Goal: Task Accomplishment & Management: Use online tool/utility

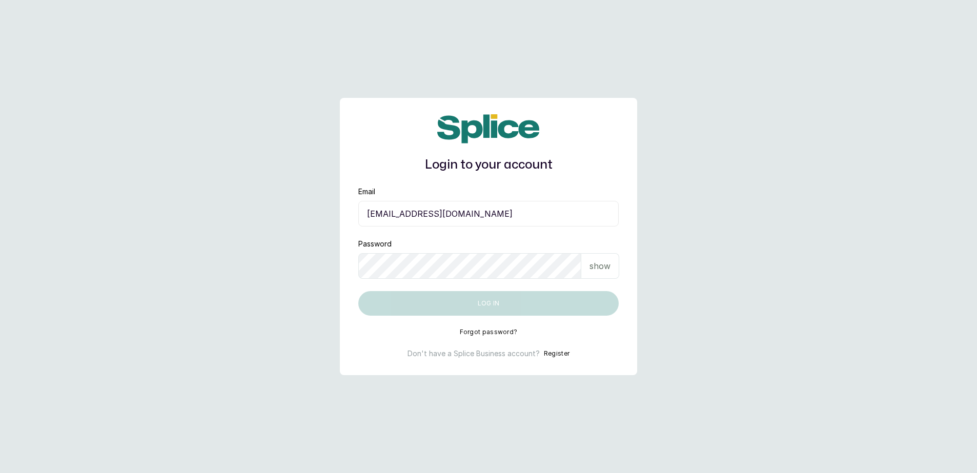
click at [458, 220] on input "[EMAIL_ADDRESS][DOMAIN_NAME]" at bounding box center [488, 214] width 260 height 26
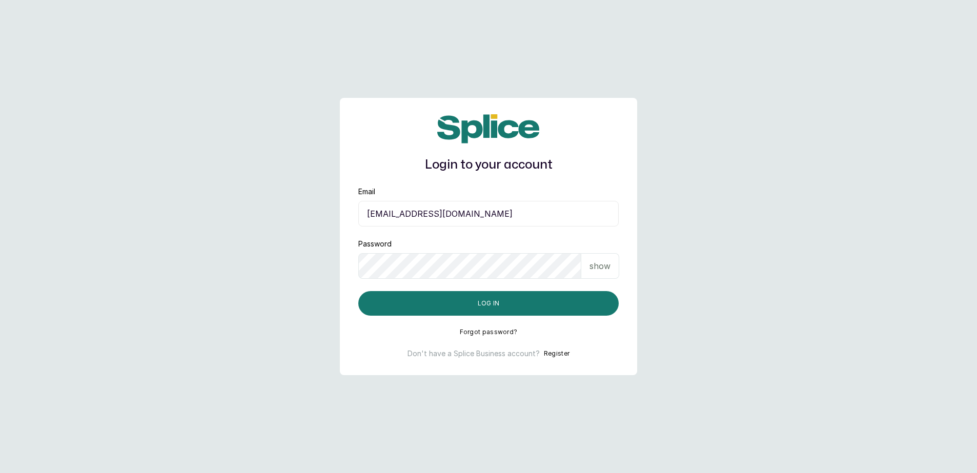
type input "[EMAIL_ADDRESS][DOMAIN_NAME]"
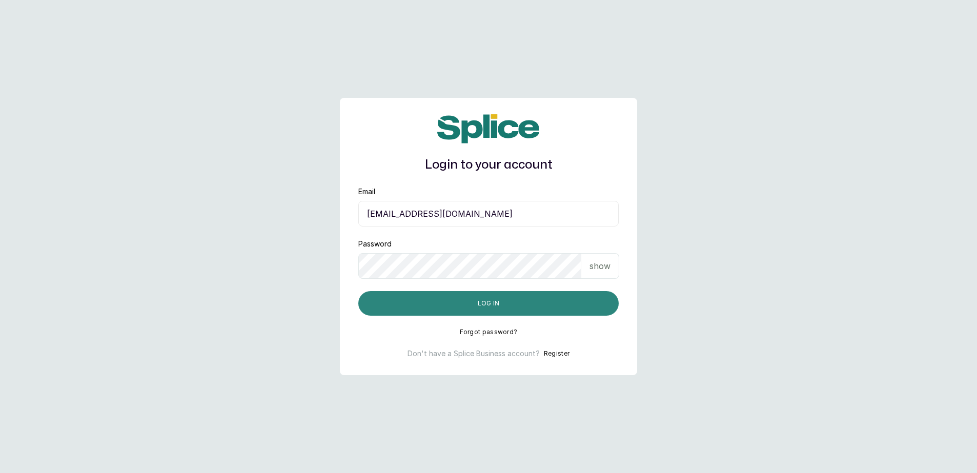
click at [480, 302] on button "Log in" at bounding box center [488, 303] width 260 height 25
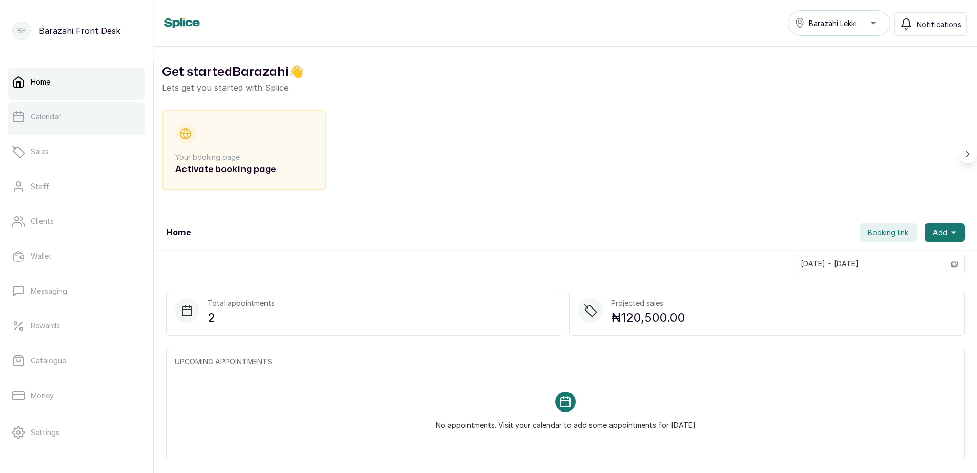
click at [50, 123] on link "Calendar" at bounding box center [76, 116] width 137 height 29
